Goal: Navigation & Orientation: Find specific page/section

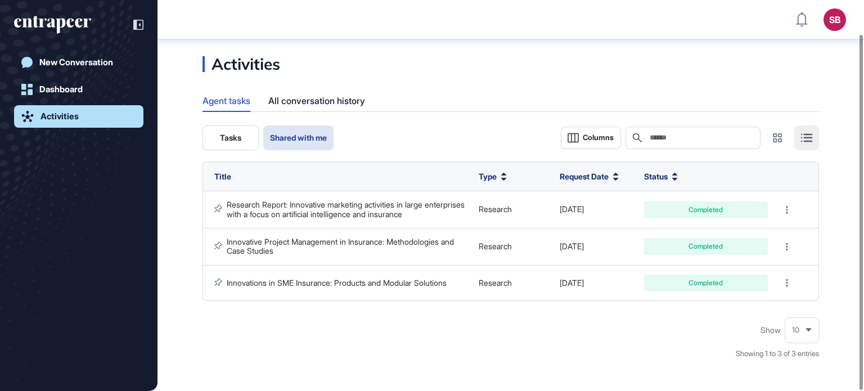
scroll to position [37, 0]
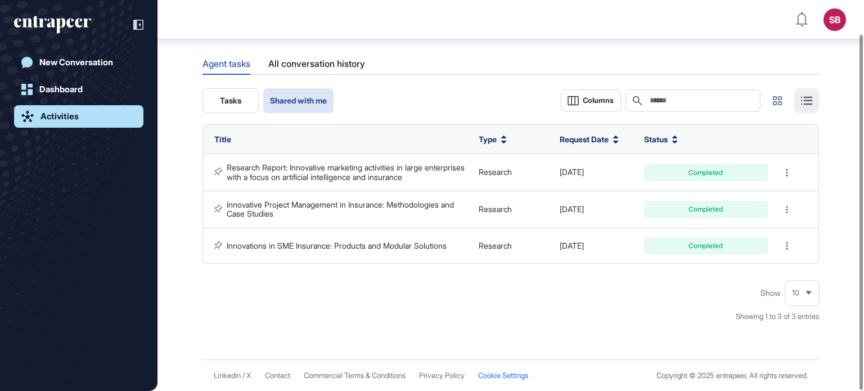
click at [503, 379] on span "Cookie Settings" at bounding box center [503, 375] width 50 height 8
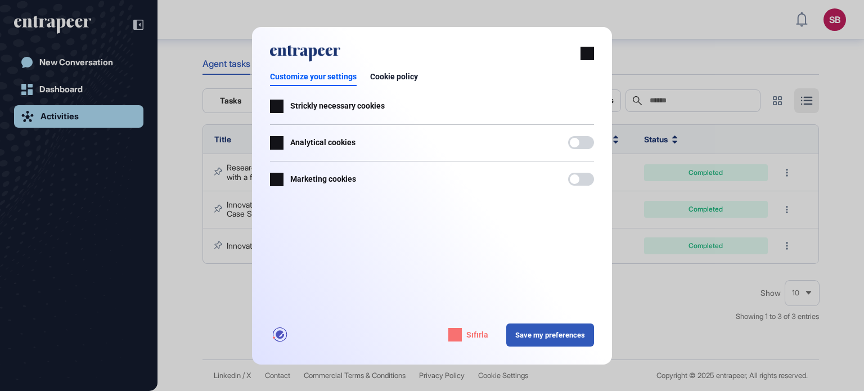
click at [830, 191] on div at bounding box center [432, 195] width 864 height 391
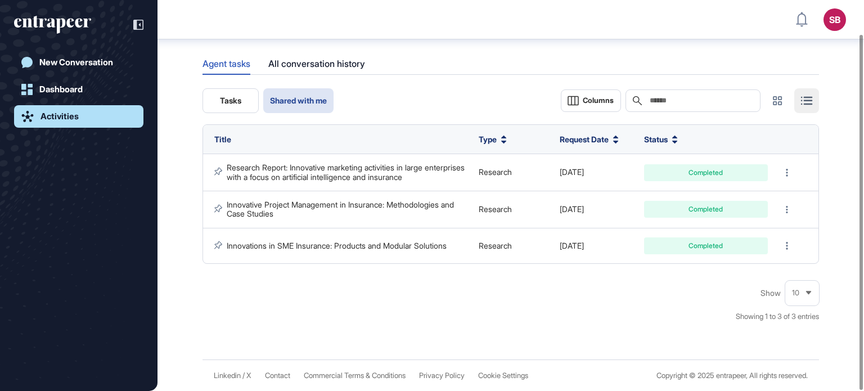
click at [77, 76] on div "New Conversation Dashboard Activities" at bounding box center [78, 207] width 129 height 312
click at [71, 85] on div "Dashboard" at bounding box center [60, 89] width 43 height 10
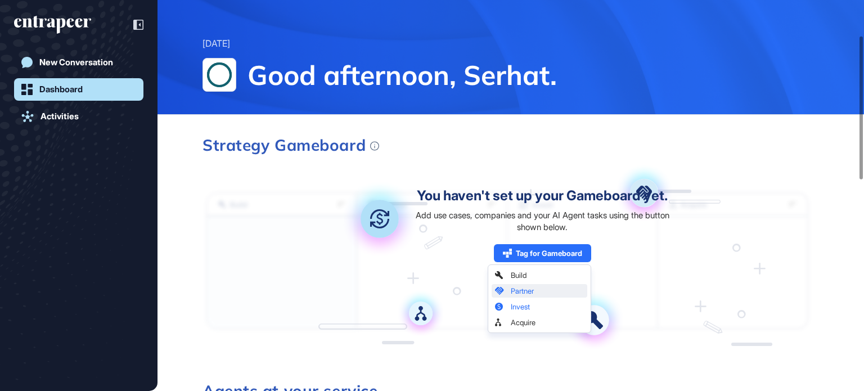
scroll to position [113, 0]
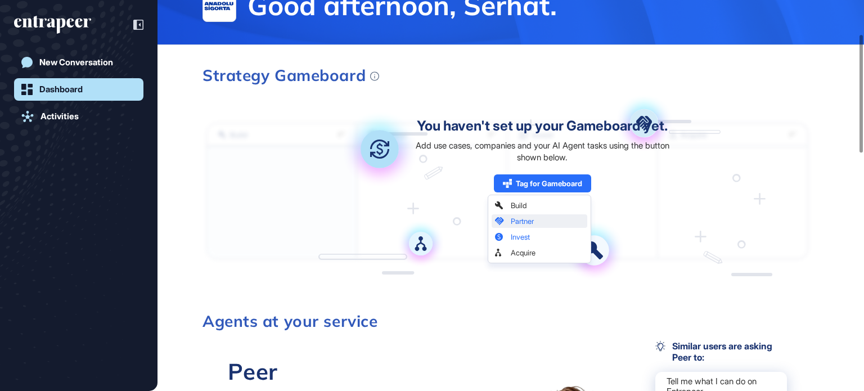
click at [464, 148] on div "Add use cases, companies and your AI Agent tasks using the button shown below." at bounding box center [542, 152] width 265 height 24
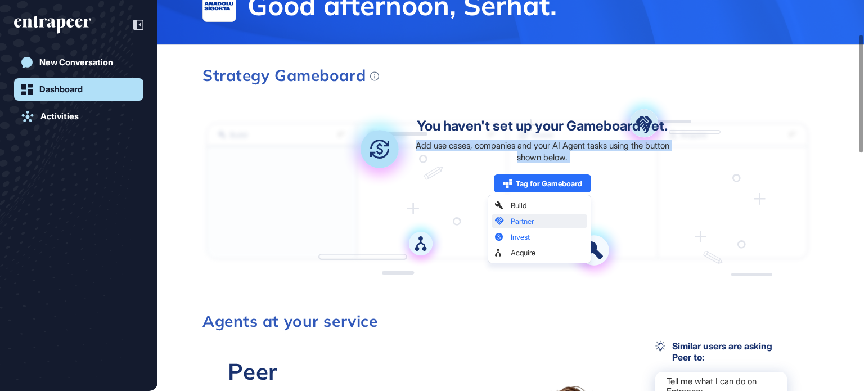
click at [464, 148] on div "Add use cases, companies and your AI Agent tasks using the button shown below." at bounding box center [542, 152] width 265 height 24
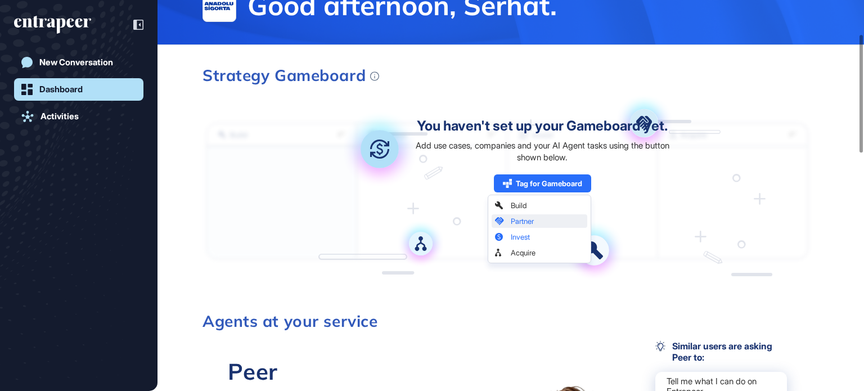
click at [516, 219] on div "You haven't set up your Gameboard yet. Add use cases, companies and your AI Age…" at bounding box center [542, 191] width 265 height 145
click at [520, 238] on div "You haven't set up your Gameboard yet. Add use cases, companies and your AI Age…" at bounding box center [542, 191] width 265 height 145
click at [520, 249] on div "You haven't set up your Gameboard yet. Add use cases, companies and your AI Age…" at bounding box center [542, 191] width 265 height 145
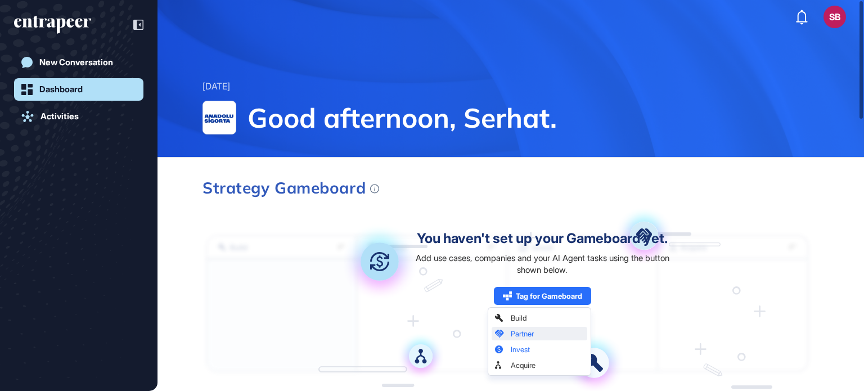
scroll to position [0, 0]
click at [840, 29] on header "SB Dashboard Profile My Content Request More Data" at bounding box center [511, 17] width 707 height 34
click at [837, 21] on div "SB" at bounding box center [835, 17] width 23 height 23
